Goal: Task Accomplishment & Management: Complete application form

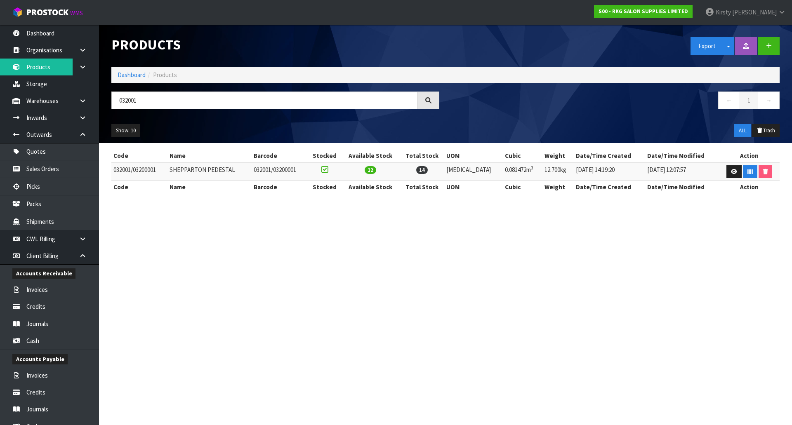
drag, startPoint x: 146, startPoint y: 101, endPoint x: 99, endPoint y: 104, distance: 47.1
click at [99, 104] on header "Products Export Split button! SOH Summary Measurements Dangerous Goods Import P…" at bounding box center [445, 84] width 693 height 118
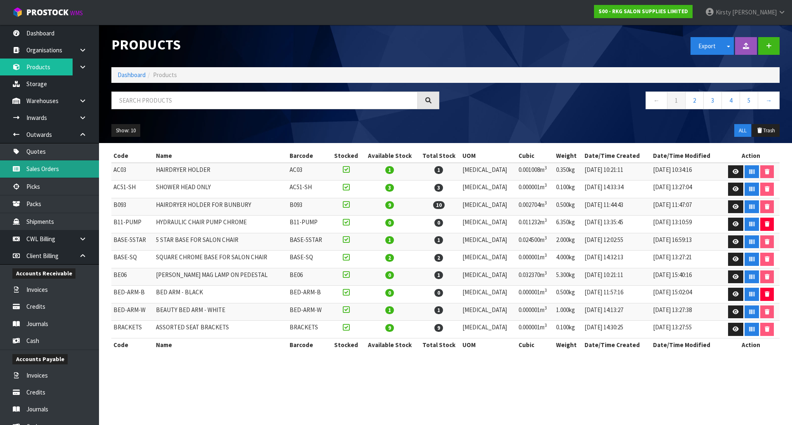
click at [41, 173] on link "Sales Orders" at bounding box center [49, 168] width 99 height 17
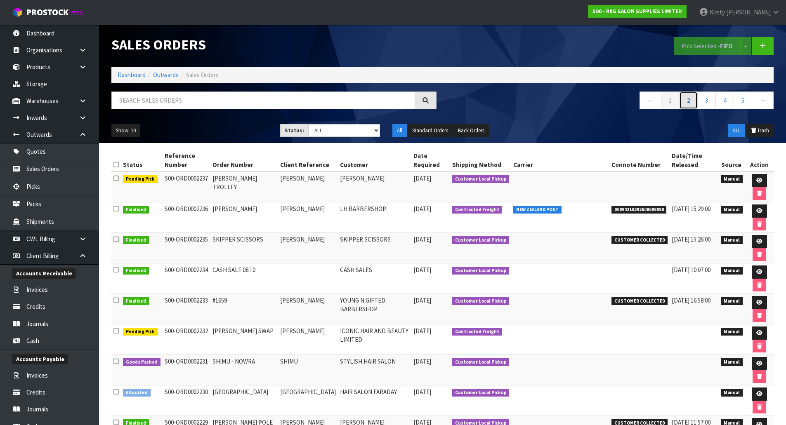
click at [684, 103] on link "2" at bounding box center [688, 101] width 19 height 18
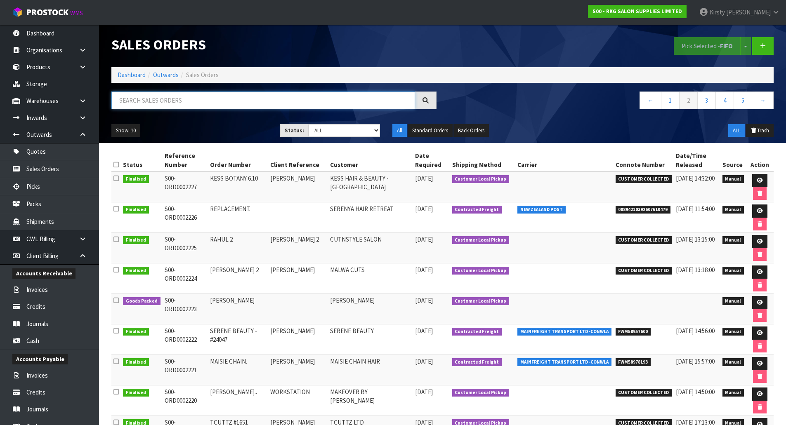
click at [137, 104] on input "text" at bounding box center [263, 101] width 304 height 18
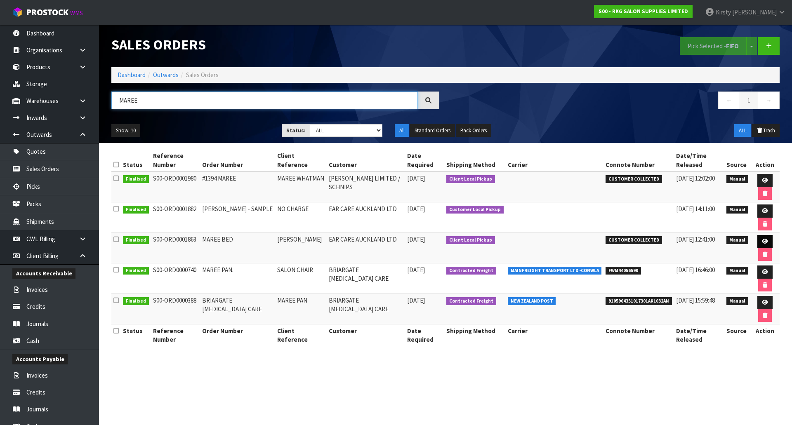
type input "MAREE"
click at [766, 239] on link at bounding box center [764, 241] width 15 height 13
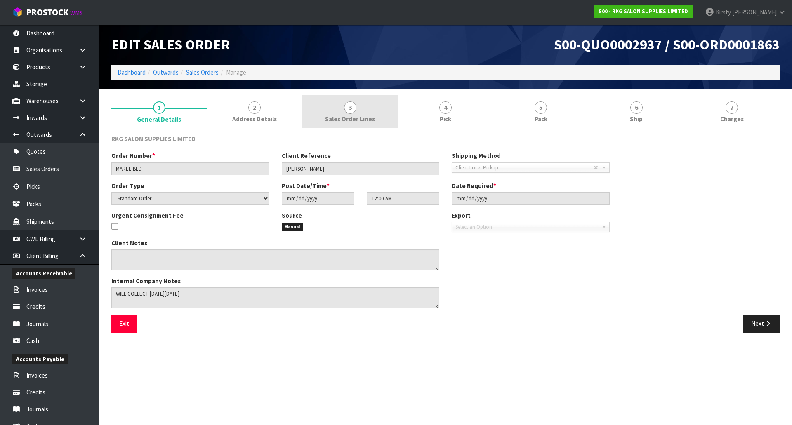
click at [351, 108] on span "3" at bounding box center [350, 107] width 12 height 12
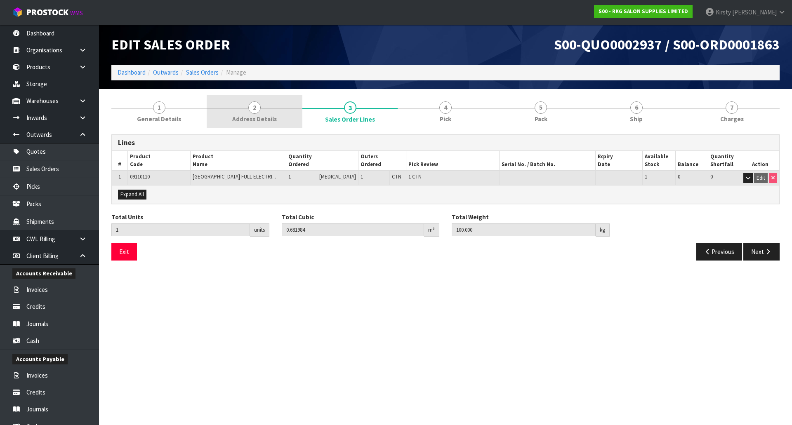
click at [259, 110] on span "2" at bounding box center [254, 107] width 12 height 12
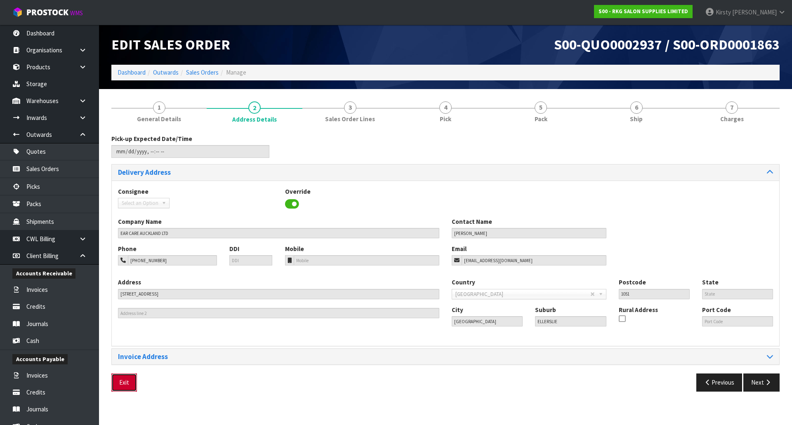
click at [125, 384] on button "Exit" at bounding box center [124, 383] width 26 height 18
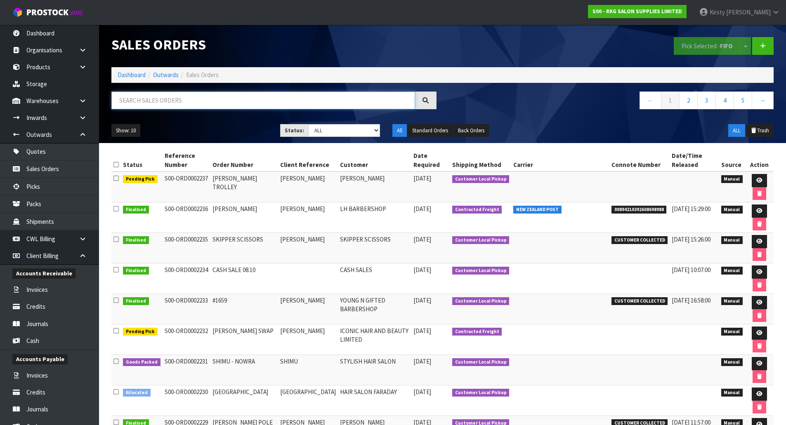
click at [146, 103] on input "text" at bounding box center [263, 101] width 304 height 18
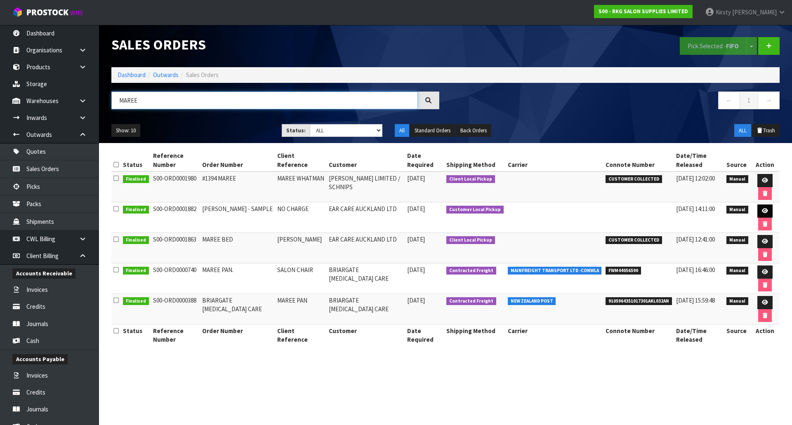
type input "MAREE"
click at [761, 207] on link at bounding box center [764, 211] width 15 height 13
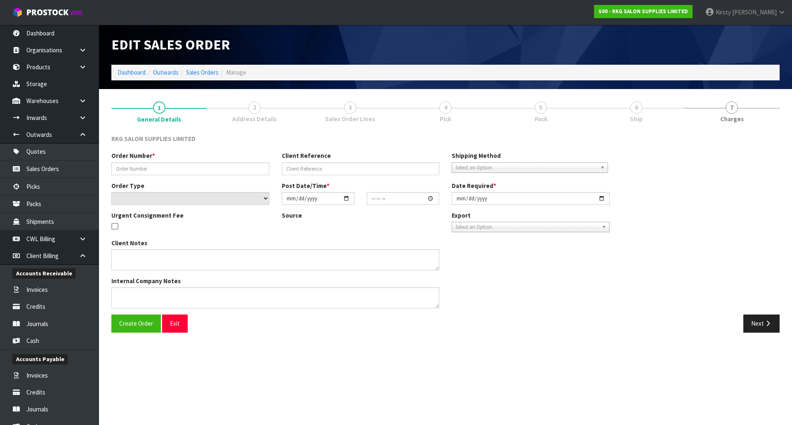
type input "[PERSON_NAME] - SAMPLE"
type input "NO CHARGE"
select select "number:0"
type input "[DATE]"
type input "14:08:00.000"
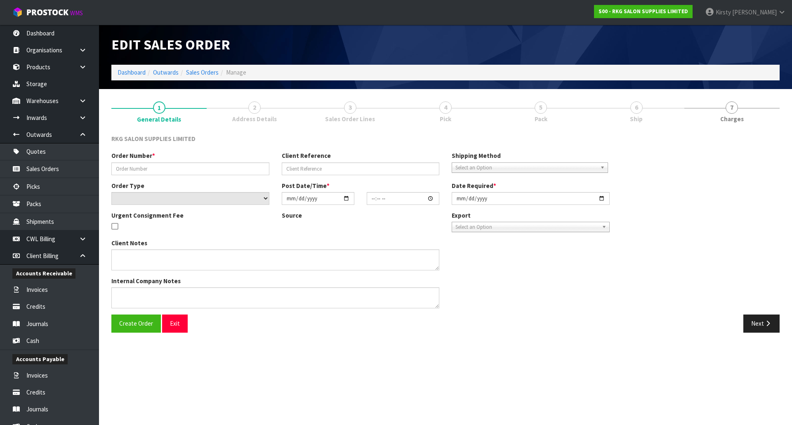
type input "[DATE]"
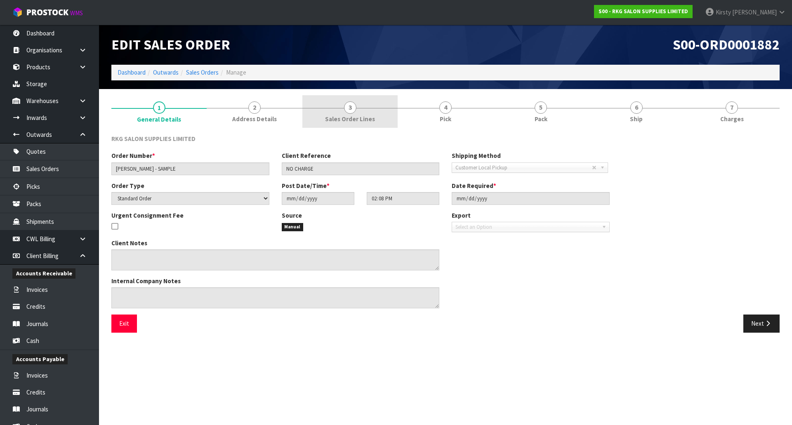
click at [347, 108] on span "3" at bounding box center [350, 107] width 12 height 12
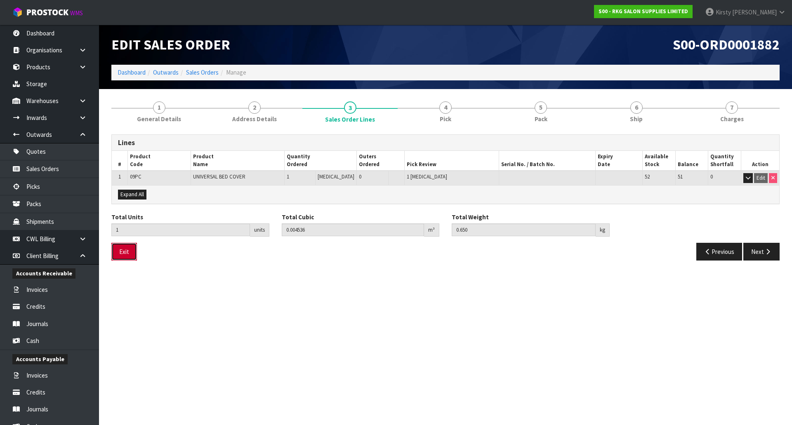
click at [124, 254] on button "Exit" at bounding box center [124, 252] width 26 height 18
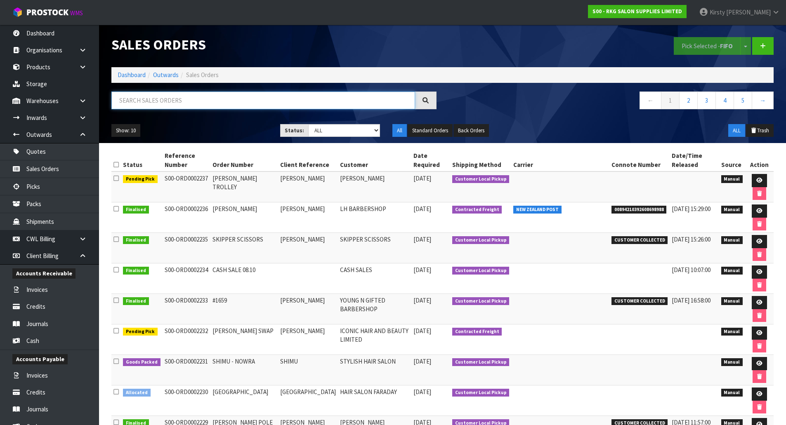
click at [147, 101] on input "text" at bounding box center [263, 101] width 304 height 18
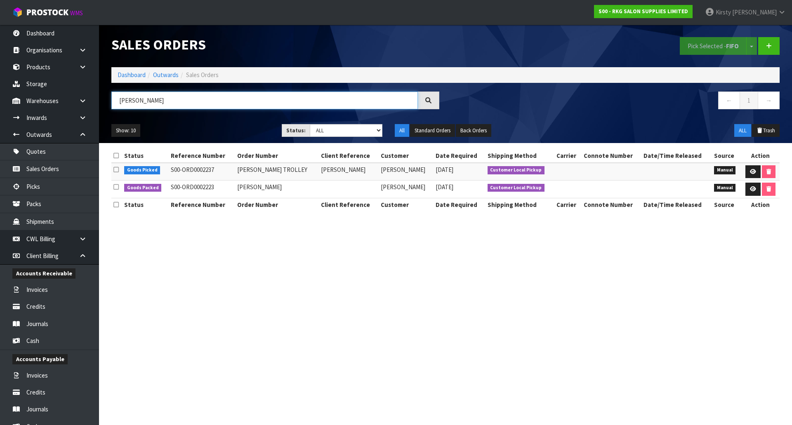
drag, startPoint x: 141, startPoint y: 100, endPoint x: 98, endPoint y: 101, distance: 42.5
click at [98, 101] on body "Toggle navigation ProStock WMS S00 - RKG SALON SUPPLIES LIMITED [PERSON_NAME] L…" at bounding box center [396, 212] width 792 height 425
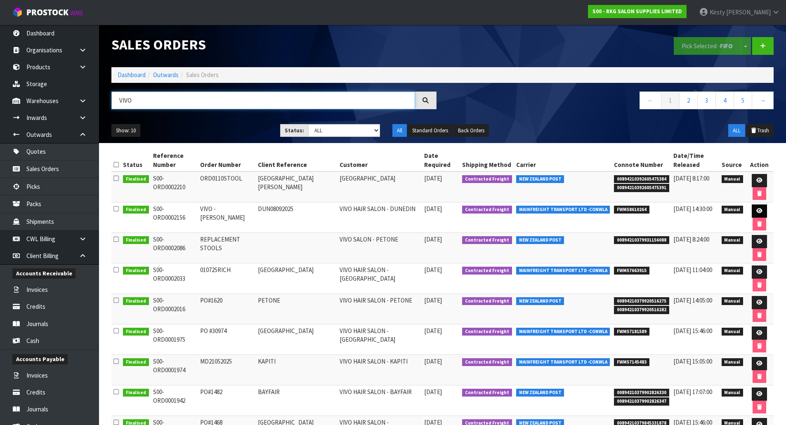
type input "VIVO"
click at [758, 208] on icon at bounding box center [759, 210] width 6 height 5
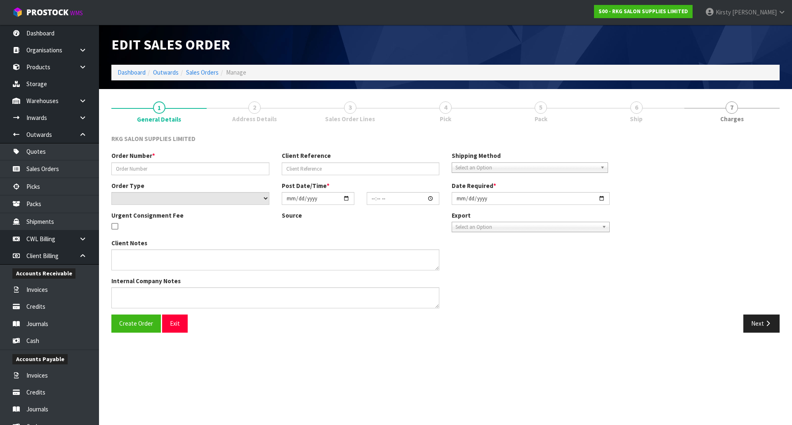
type input "VIVO - [PERSON_NAME]"
type input "DUN08092025"
select select "number:0"
type input "[DATE]"
type input "15:26:00.000"
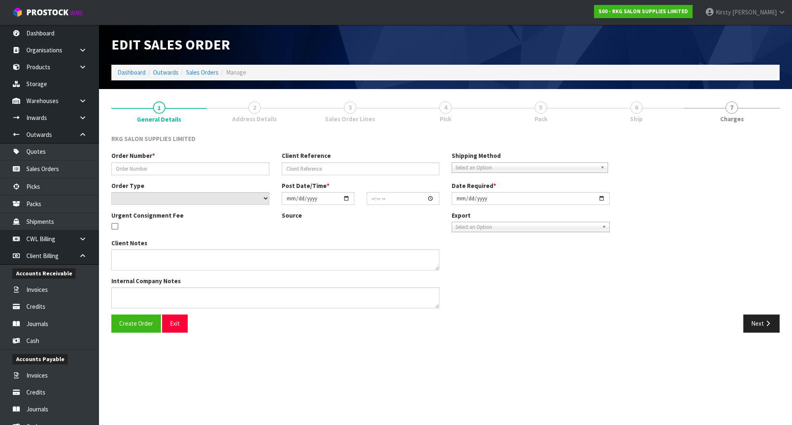
type input "[DATE]"
type textarea "SEND LOOSE PLEASE"
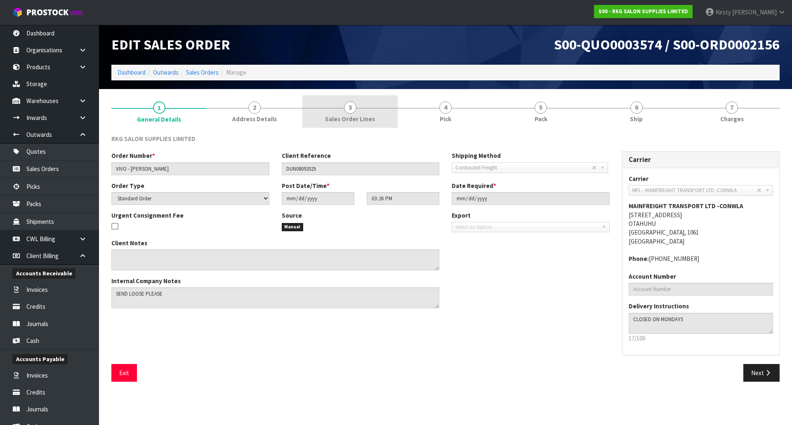
click at [347, 108] on span "3" at bounding box center [350, 107] width 12 height 12
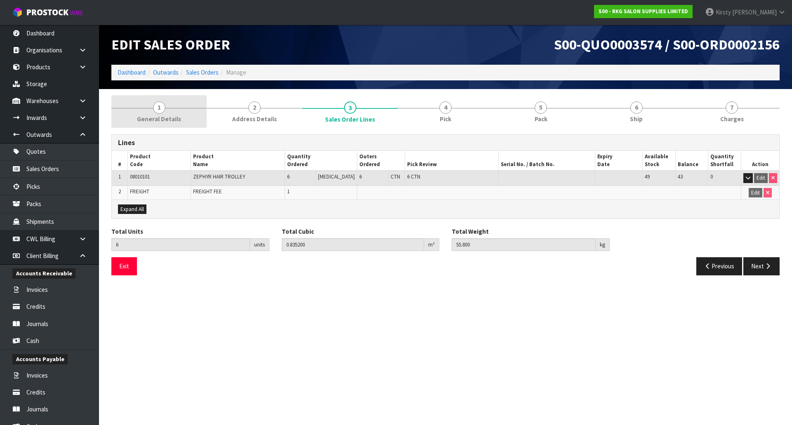
click at [158, 109] on span "1" at bounding box center [159, 107] width 12 height 12
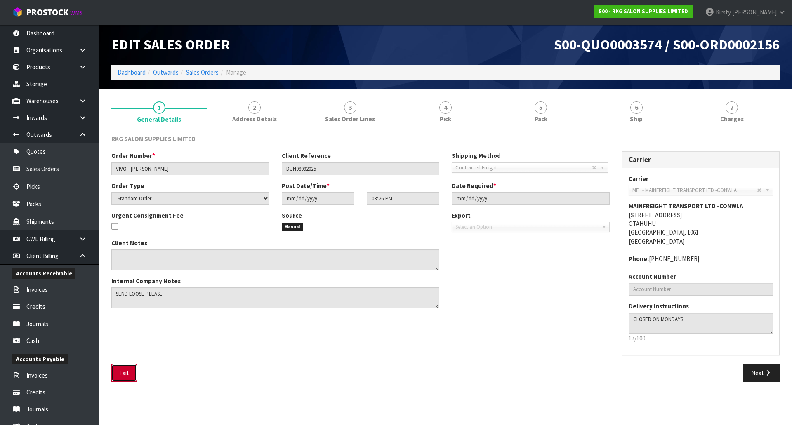
click at [119, 369] on button "Exit" at bounding box center [124, 373] width 26 height 18
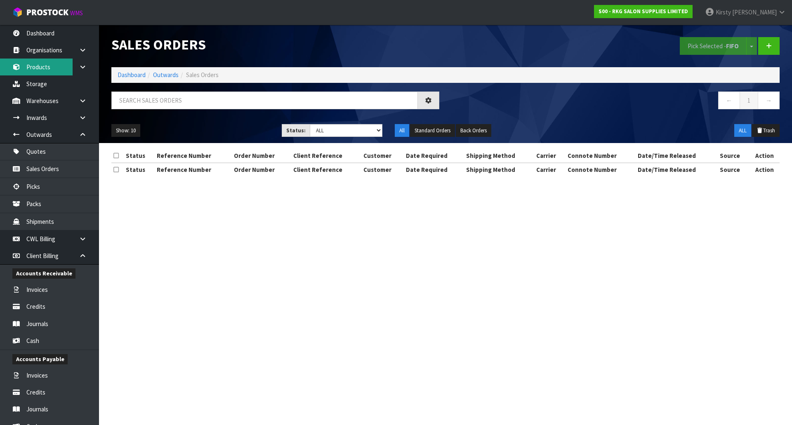
click at [39, 65] on div "Sales Orders Pick Selected - FIFO Split button! FIFO - First In First Out FEFO …" at bounding box center [396, 95] width 792 height 191
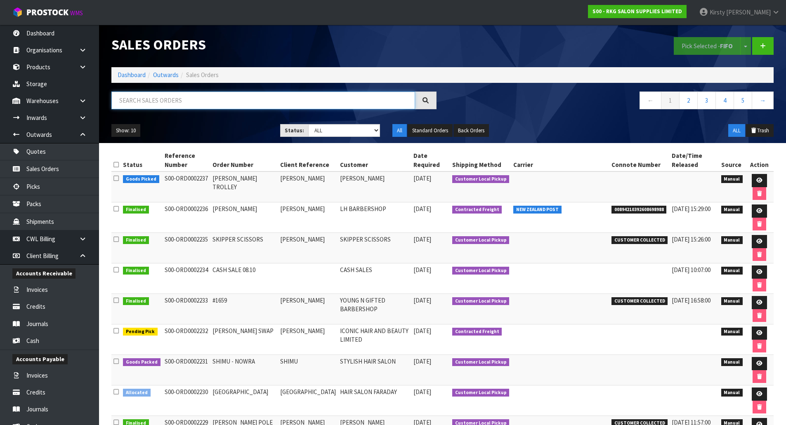
click at [134, 97] on input "text" at bounding box center [263, 101] width 304 height 18
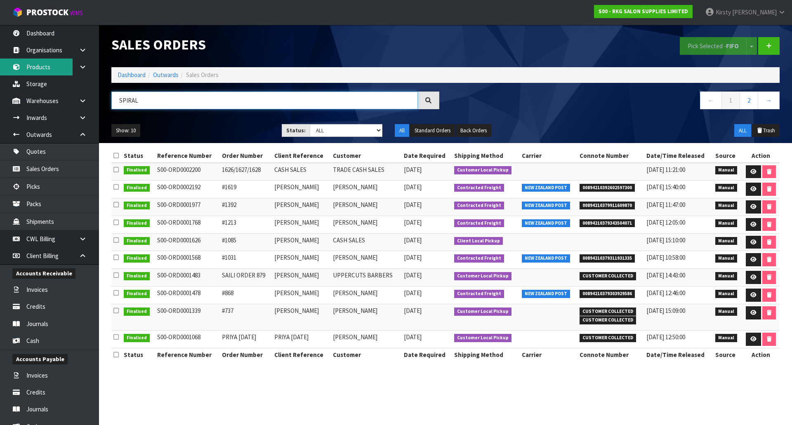
type input "SPIRAL"
click at [42, 68] on link "Products" at bounding box center [49, 67] width 99 height 17
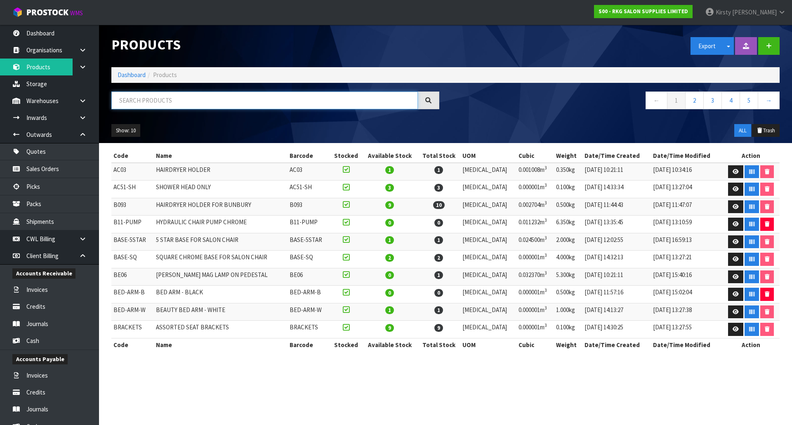
click at [119, 97] on input "text" at bounding box center [264, 101] width 306 height 18
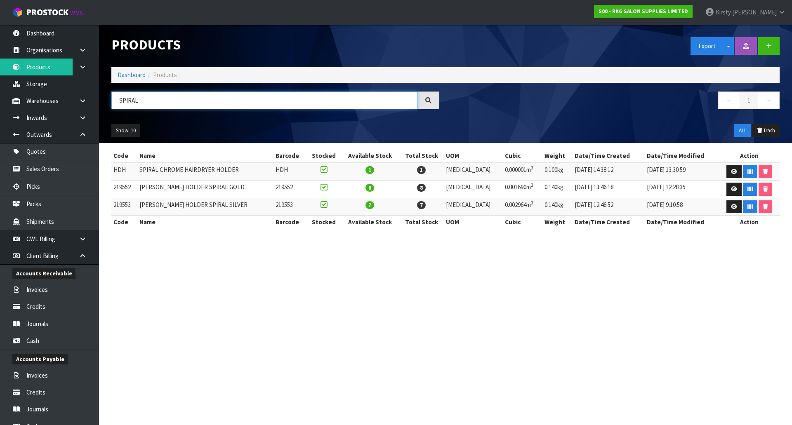
drag, startPoint x: 146, startPoint y: 99, endPoint x: 104, endPoint y: 95, distance: 43.1
click at [104, 95] on header "Products Export Split button! SOH Summary Measurements Dangerous Goods Import P…" at bounding box center [445, 84] width 693 height 118
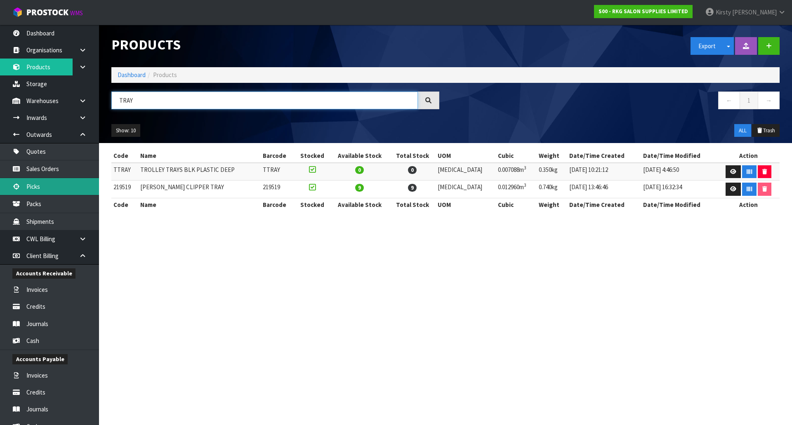
type input "TRAY"
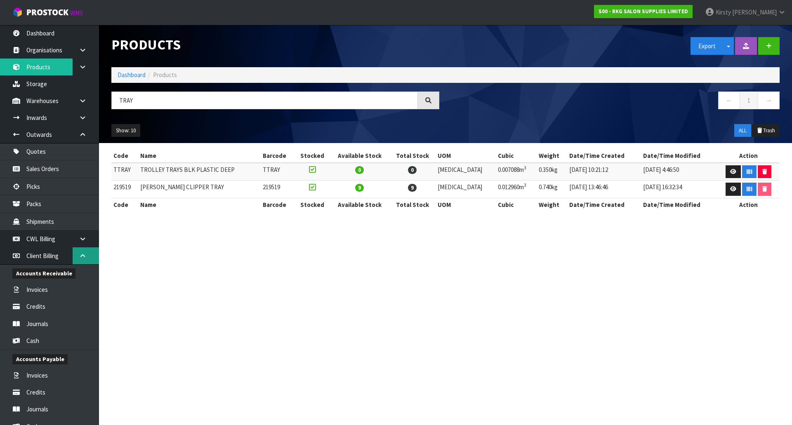
click at [78, 258] on link at bounding box center [86, 255] width 26 height 17
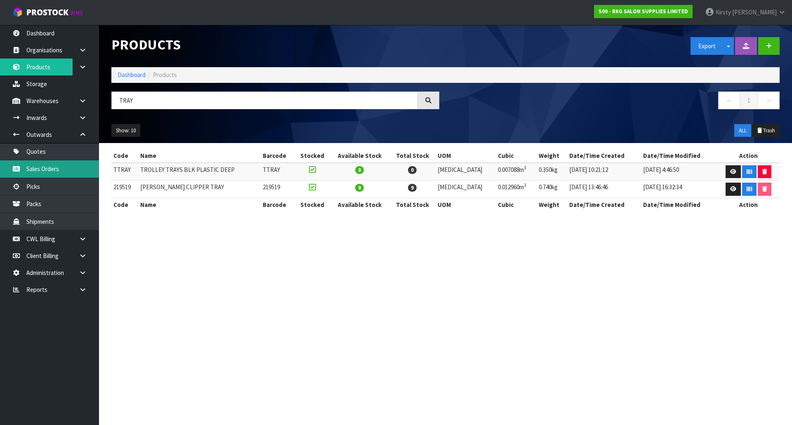
click at [49, 169] on link "Sales Orders" at bounding box center [49, 168] width 99 height 17
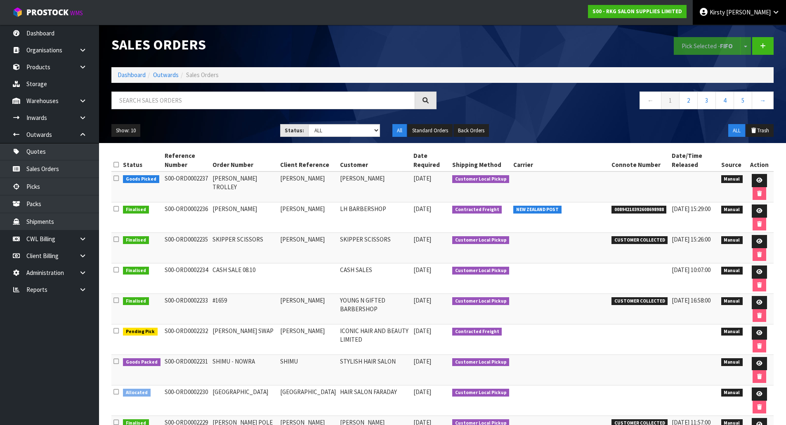
click at [725, 13] on span "Kirsty" at bounding box center [716, 12] width 15 height 8
click at [748, 35] on link "Logout" at bounding box center [752, 32] width 65 height 11
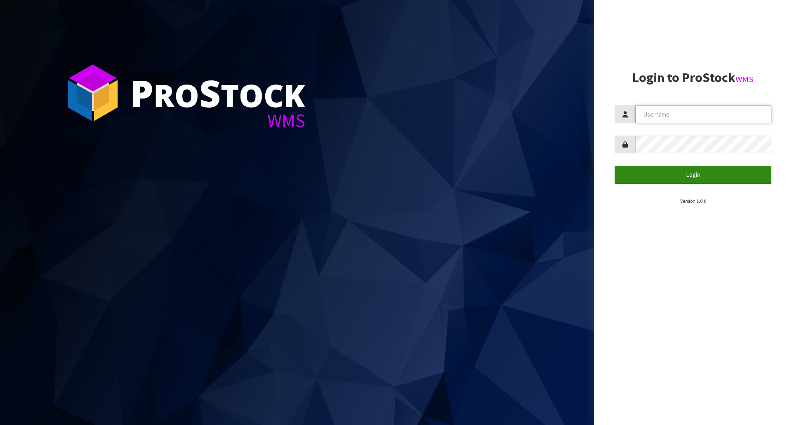
type input "kirstyg@cwl.co.nz"
click at [683, 174] on button "Login" at bounding box center [692, 175] width 157 height 18
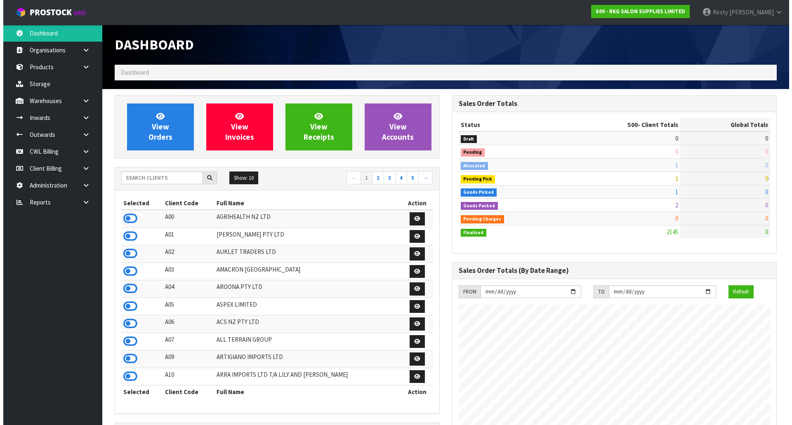
scroll to position [625, 337]
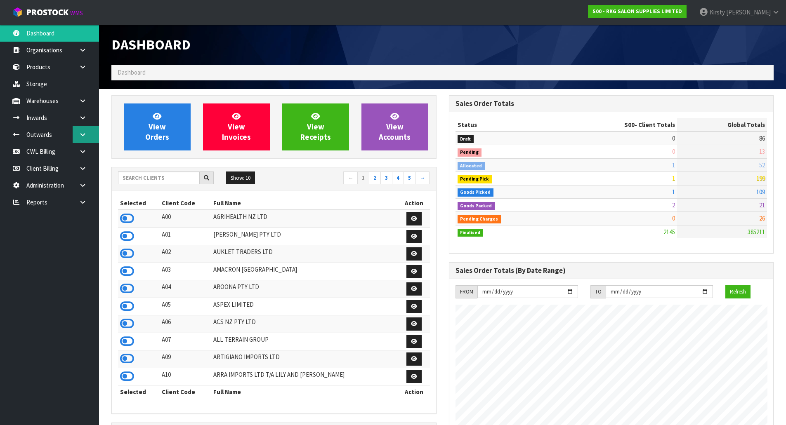
click at [80, 134] on icon at bounding box center [83, 135] width 8 height 6
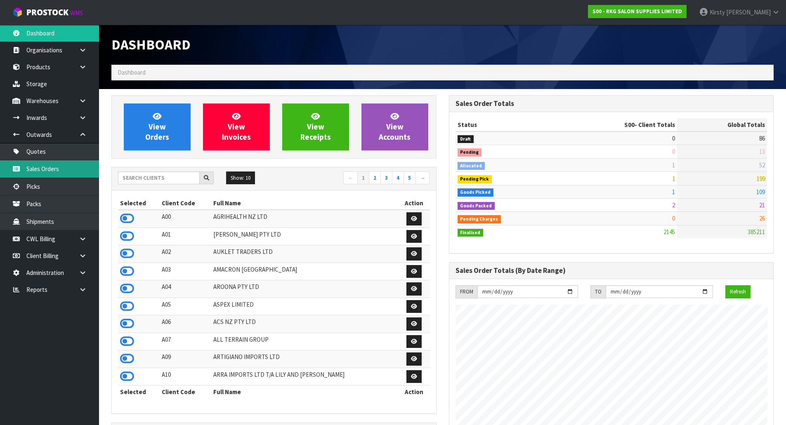
click at [44, 166] on link "Sales Orders" at bounding box center [49, 168] width 99 height 17
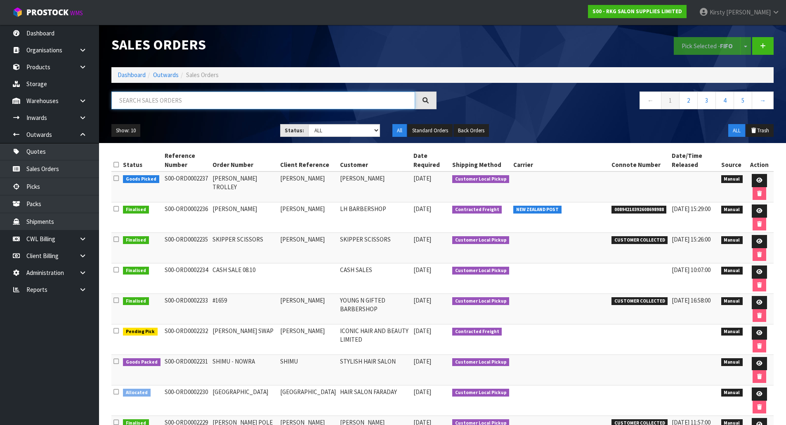
click at [142, 96] on input "text" at bounding box center [263, 101] width 304 height 18
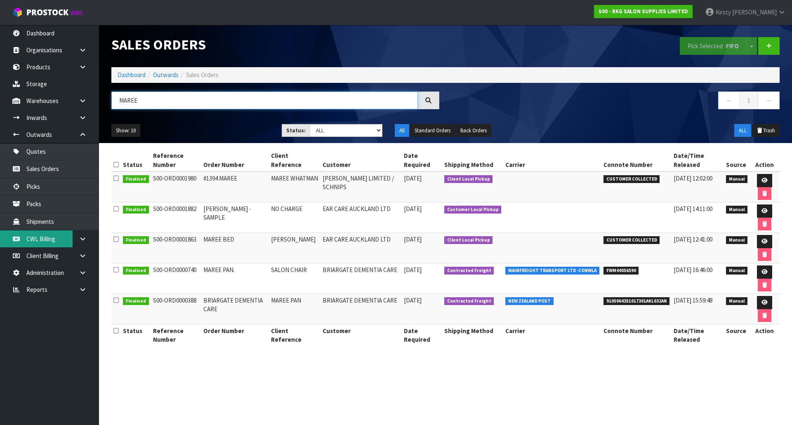
type input "MAREE"
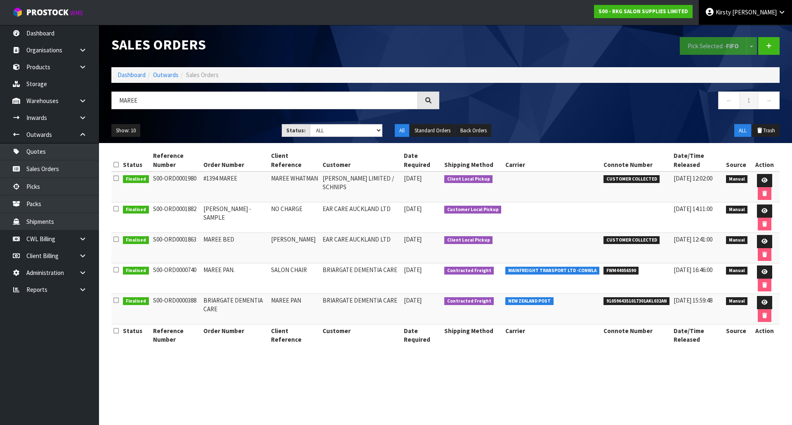
click at [731, 13] on span "Kirsty" at bounding box center [723, 12] width 15 height 8
drag, startPoint x: 748, startPoint y: 37, endPoint x: 742, endPoint y: 35, distance: 6.7
click at [748, 37] on link "Logout" at bounding box center [758, 32] width 65 height 11
